Goal: Task Accomplishment & Management: Manage account settings

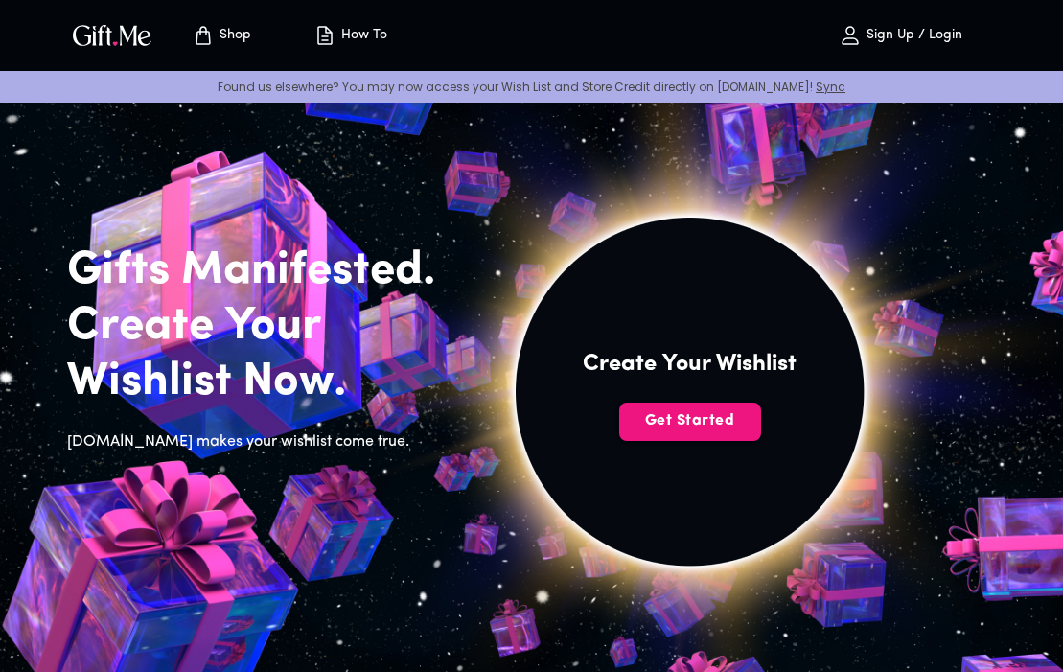
click at [876, 31] on p "Sign Up / Login" at bounding box center [912, 36] width 101 height 16
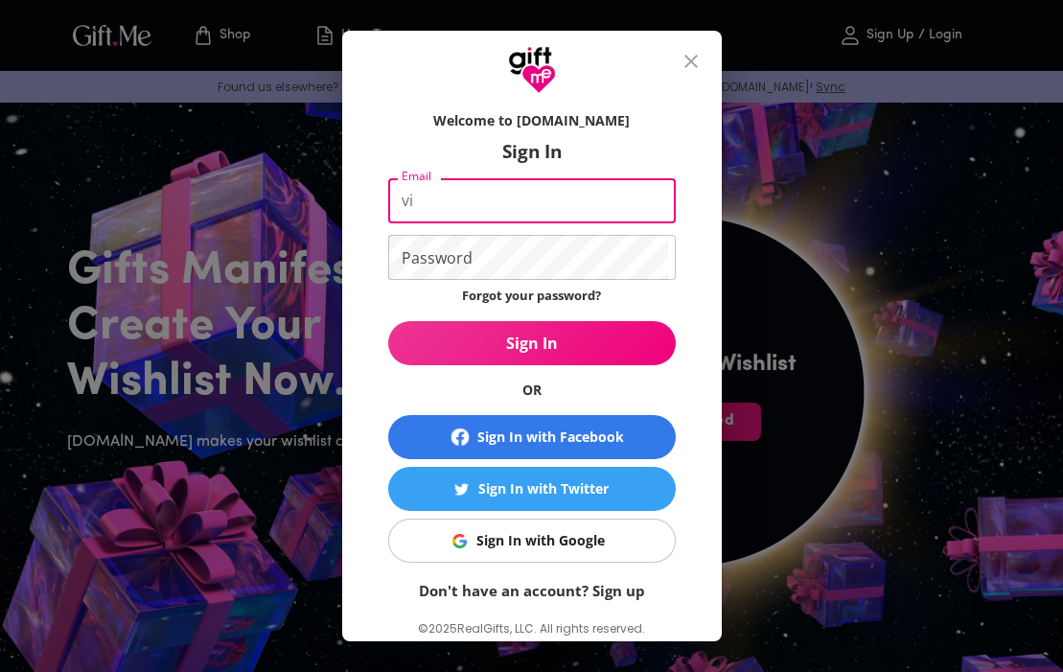
type input "v"
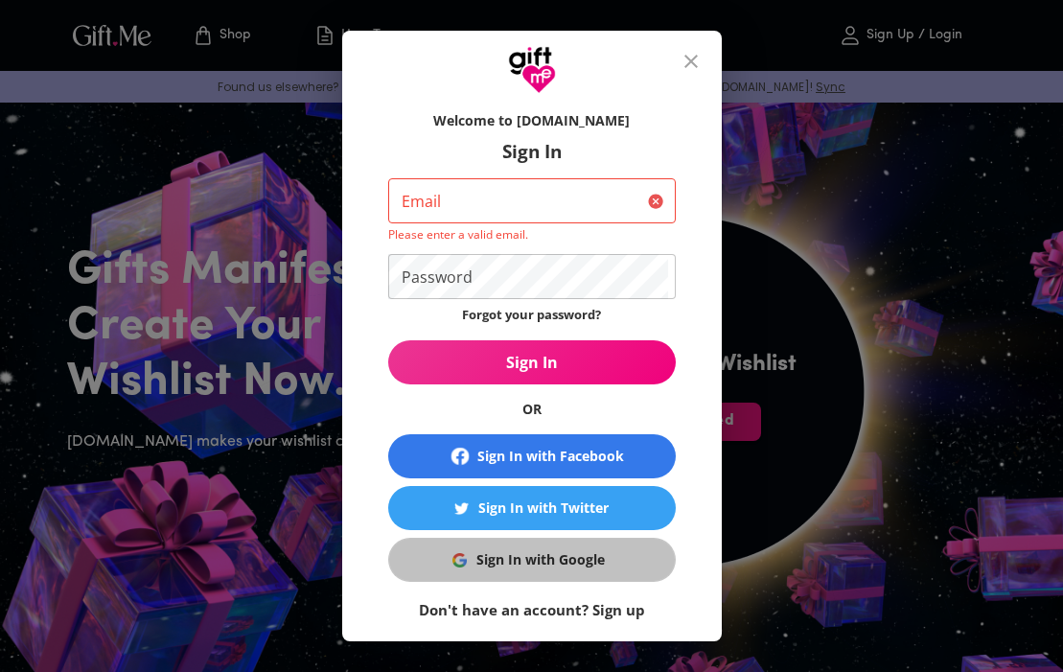
click at [563, 535] on form "Welcome to [DOMAIN_NAME] Sign In Email Email Please enter a valid email. Passwo…" at bounding box center [532, 361] width 288 height 519
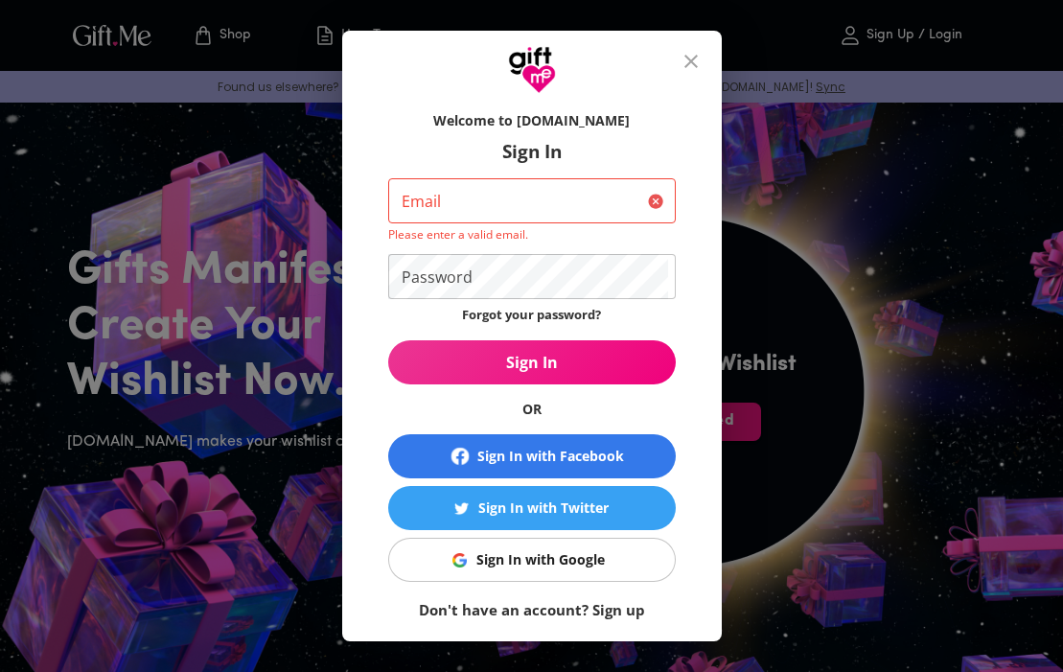
click at [503, 205] on input "Email" at bounding box center [514, 200] width 252 height 45
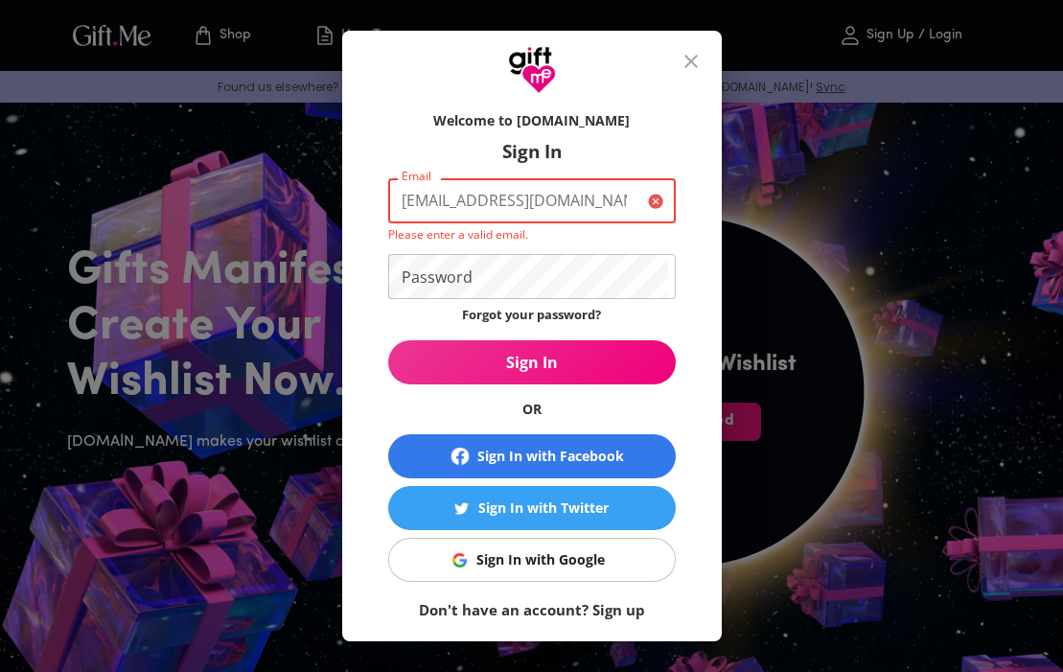
type input "[EMAIL_ADDRESS][DOMAIN_NAME]"
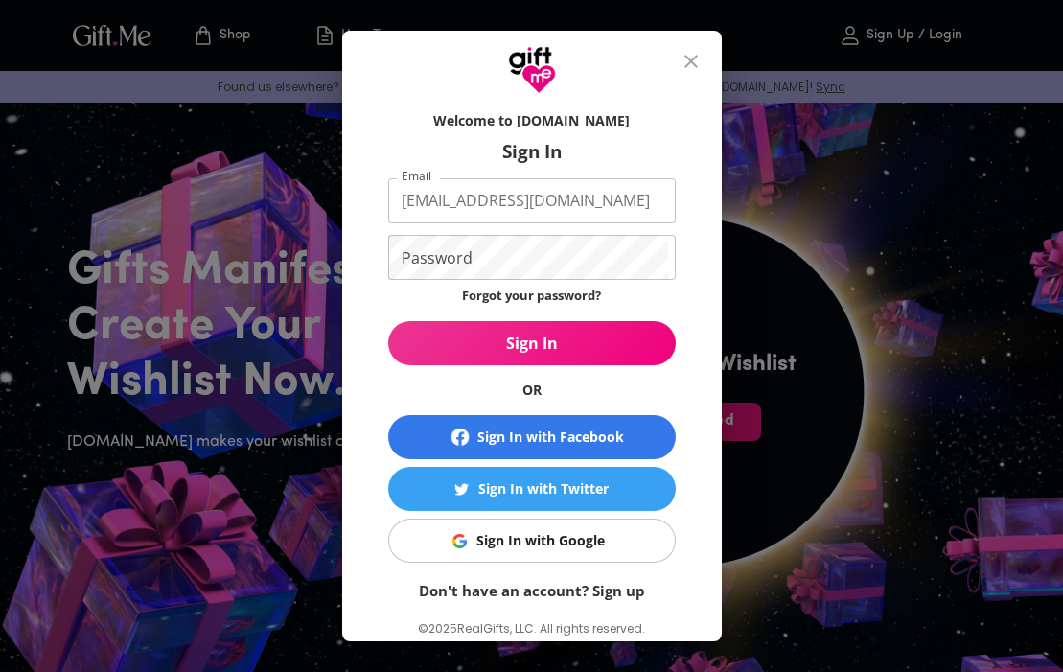
click at [464, 248] on form "Welcome to [DOMAIN_NAME] Sign In Email [EMAIL_ADDRESS][DOMAIN_NAME] Email Passw…" at bounding box center [532, 352] width 288 height 500
click at [531, 343] on button "Sign In" at bounding box center [532, 343] width 288 height 44
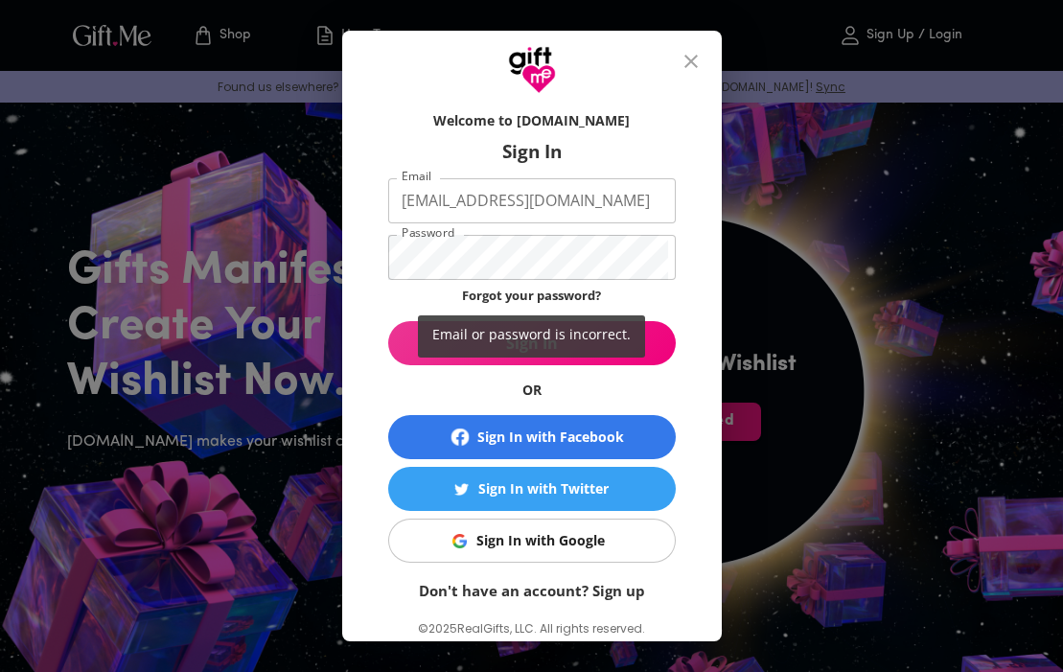
click at [426, 240] on div "Email or password is incorrect." at bounding box center [531, 336] width 1063 height 672
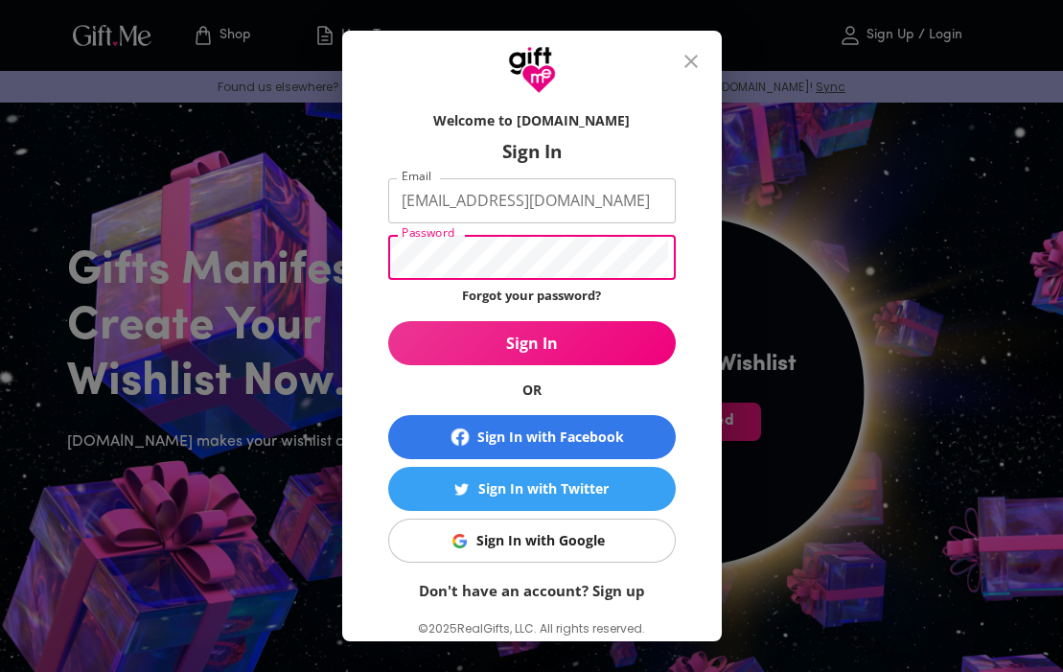
drag, startPoint x: 482, startPoint y: 259, endPoint x: 311, endPoint y: 223, distance: 175.2
click at [314, 225] on div "Welcome to [DOMAIN_NAME] Sign In Email [EMAIL_ADDRESS][DOMAIN_NAME] Email Passw…" at bounding box center [531, 336] width 1063 height 672
click at [531, 343] on button "Sign In" at bounding box center [532, 343] width 288 height 44
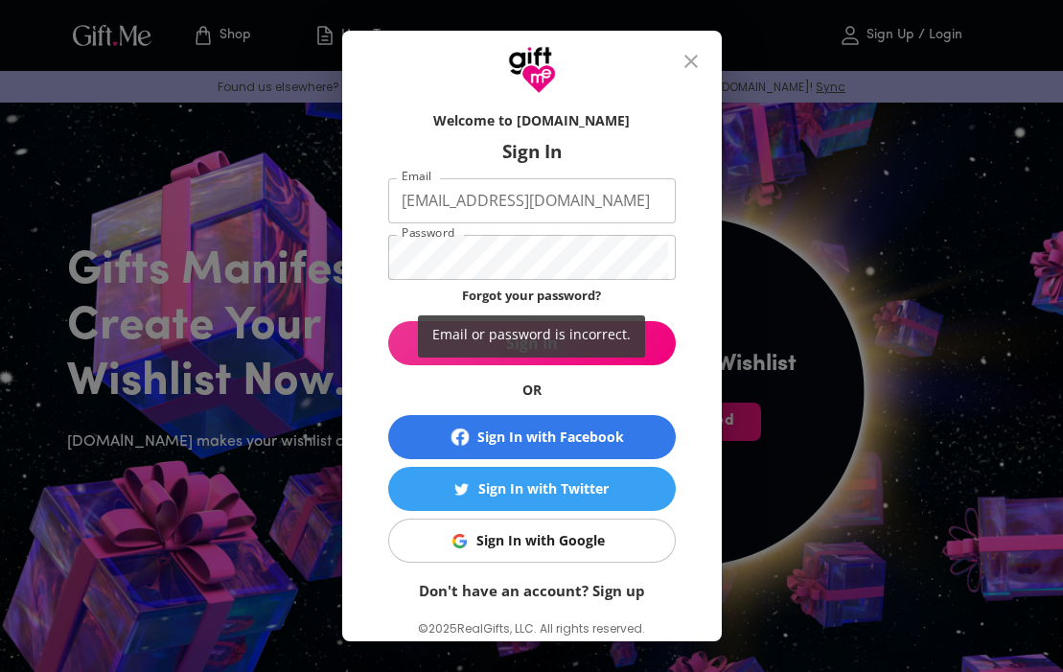
click at [478, 300] on div "Email or password is incorrect." at bounding box center [531, 336] width 1063 height 672
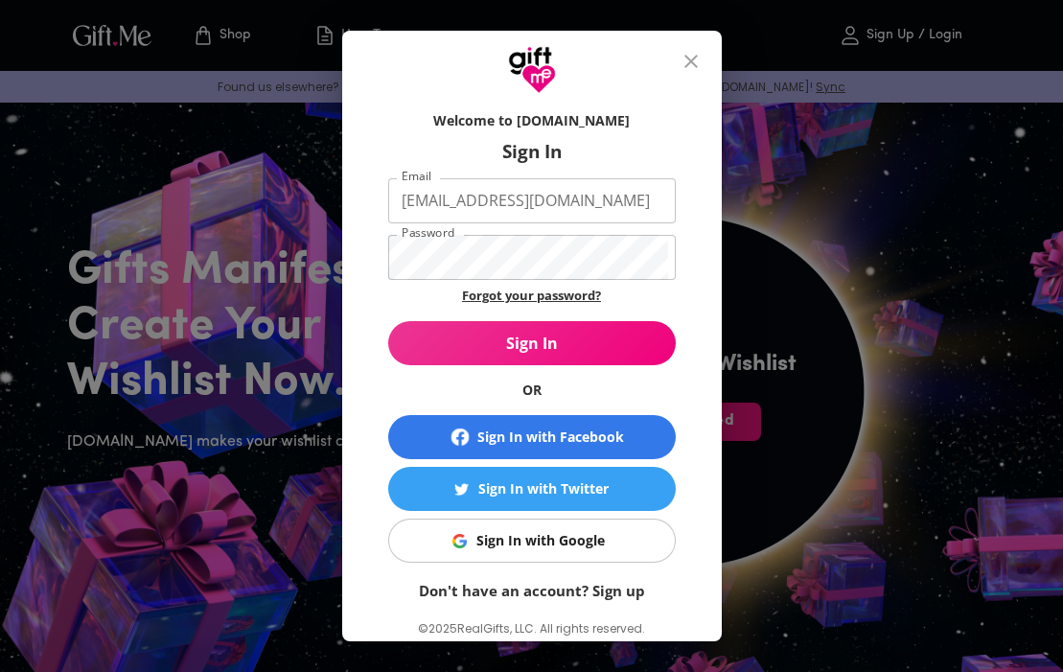
click at [522, 298] on link "Forgot your password?" at bounding box center [531, 295] width 139 height 17
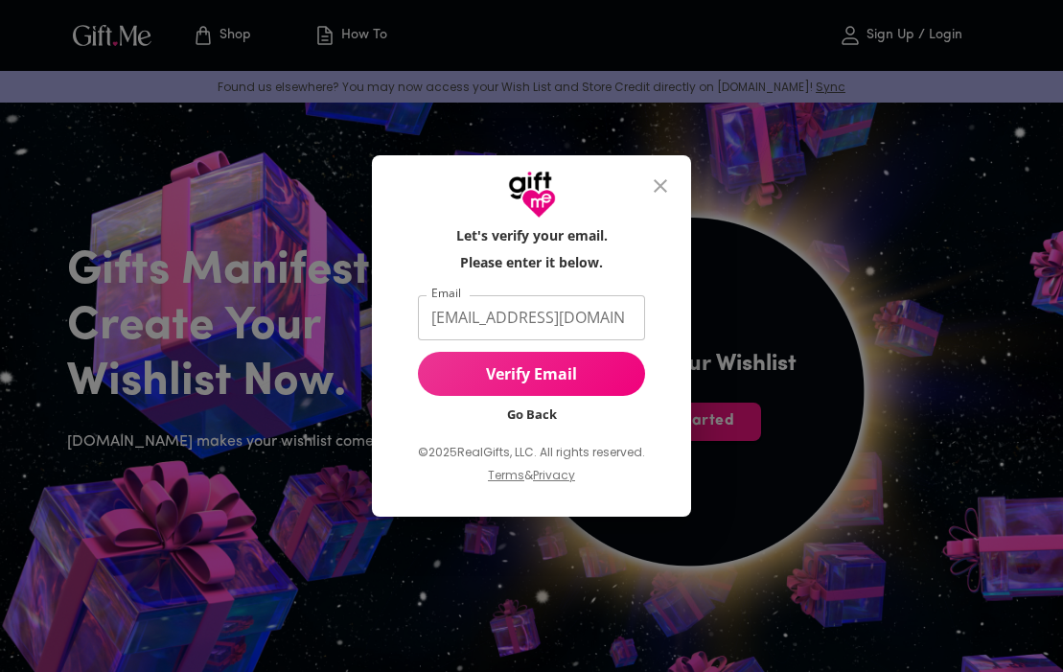
click at [539, 372] on span "Verify Email" at bounding box center [531, 373] width 227 height 21
